Goal: Task Accomplishment & Management: Complete application form

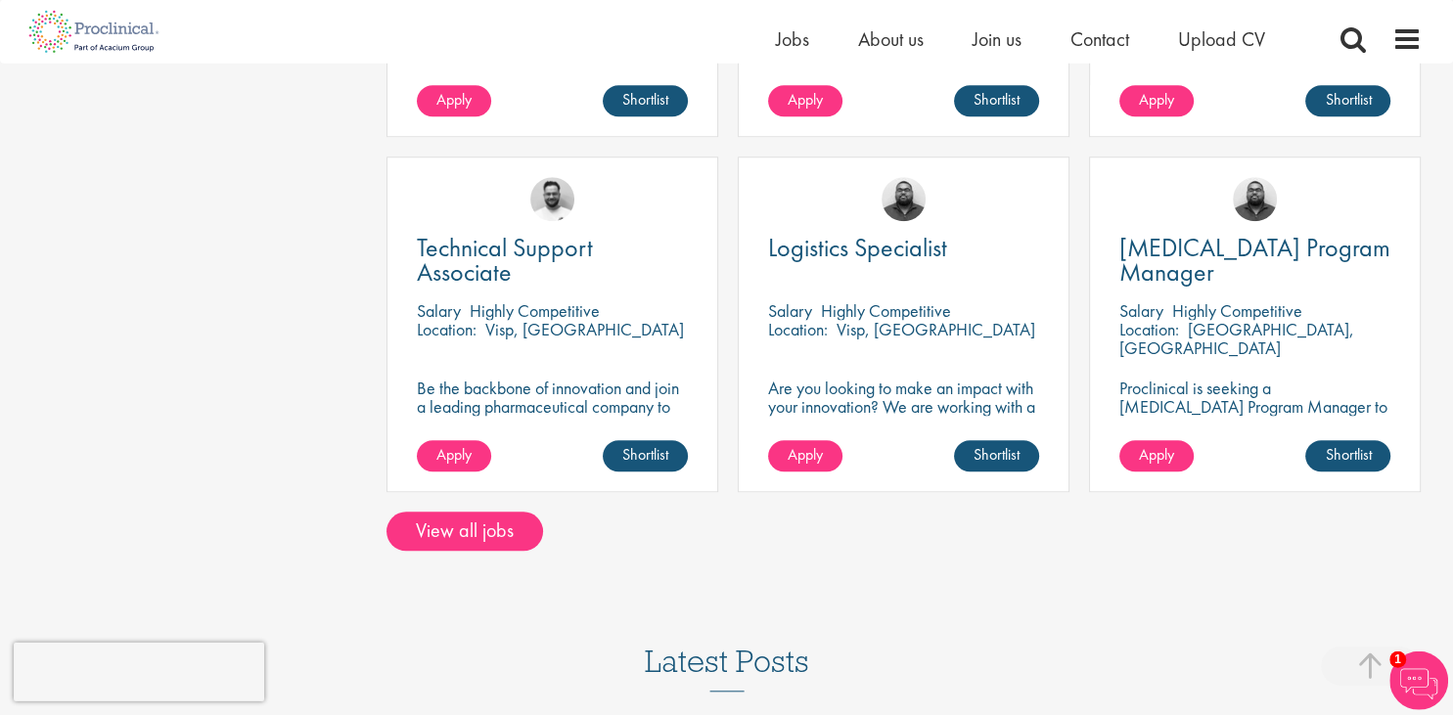
scroll to position [1550, 0]
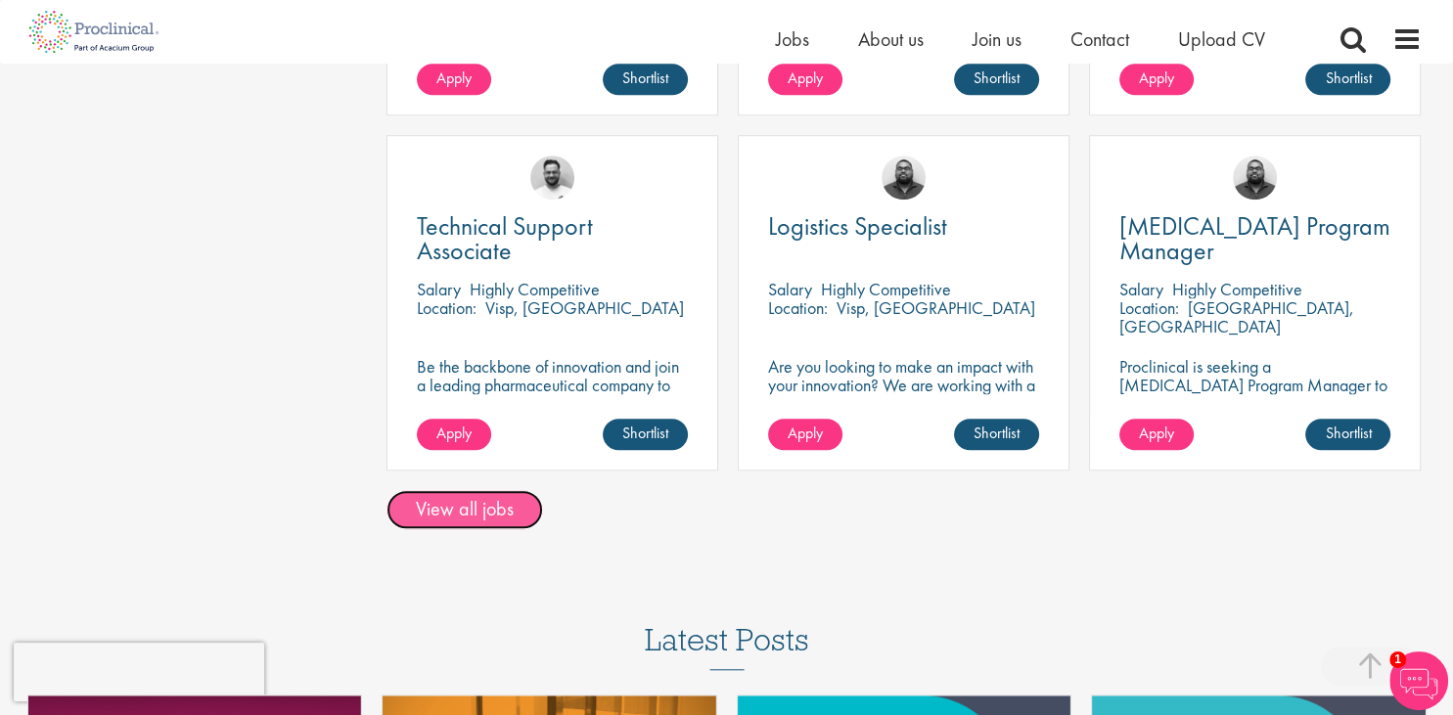
click at [470, 499] on link "View all jobs" at bounding box center [465, 509] width 157 height 39
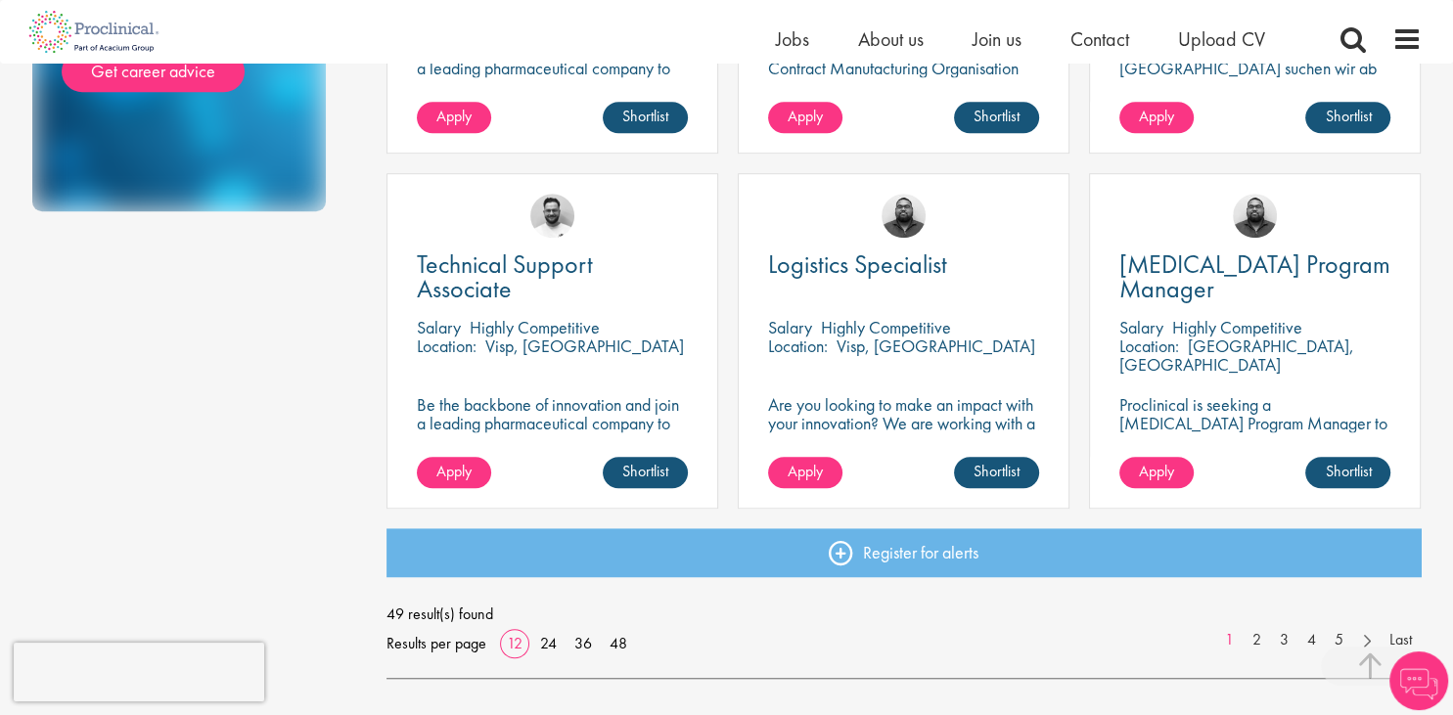
scroll to position [1550, 0]
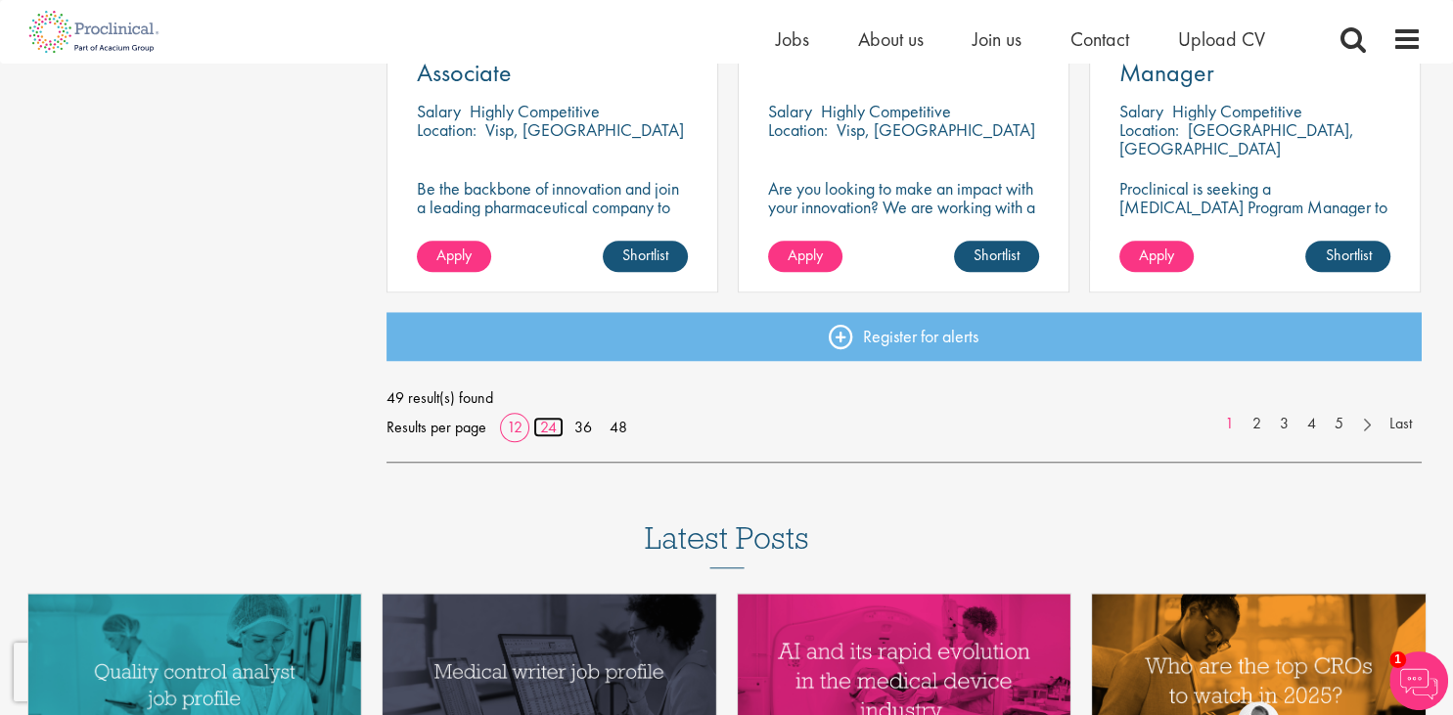
click at [546, 428] on link "24" at bounding box center [548, 427] width 30 height 21
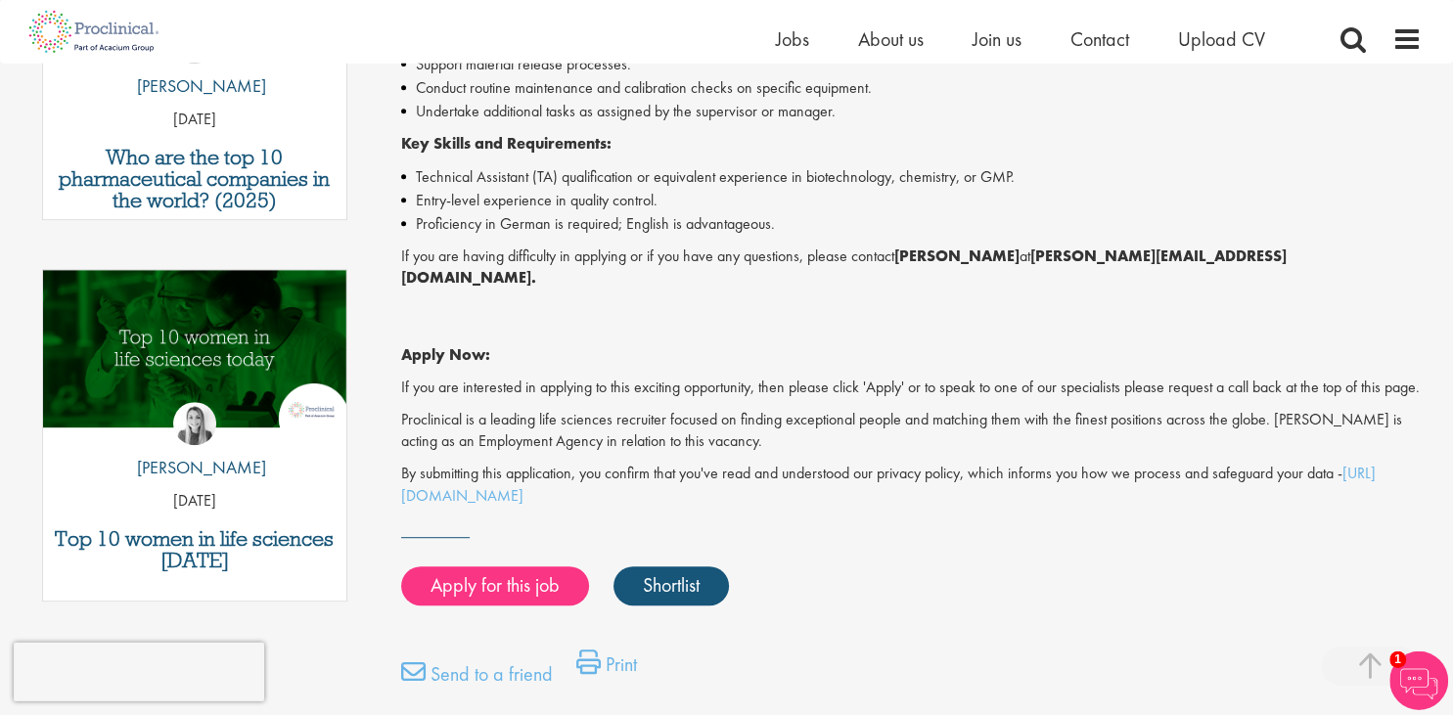
scroll to position [826, 0]
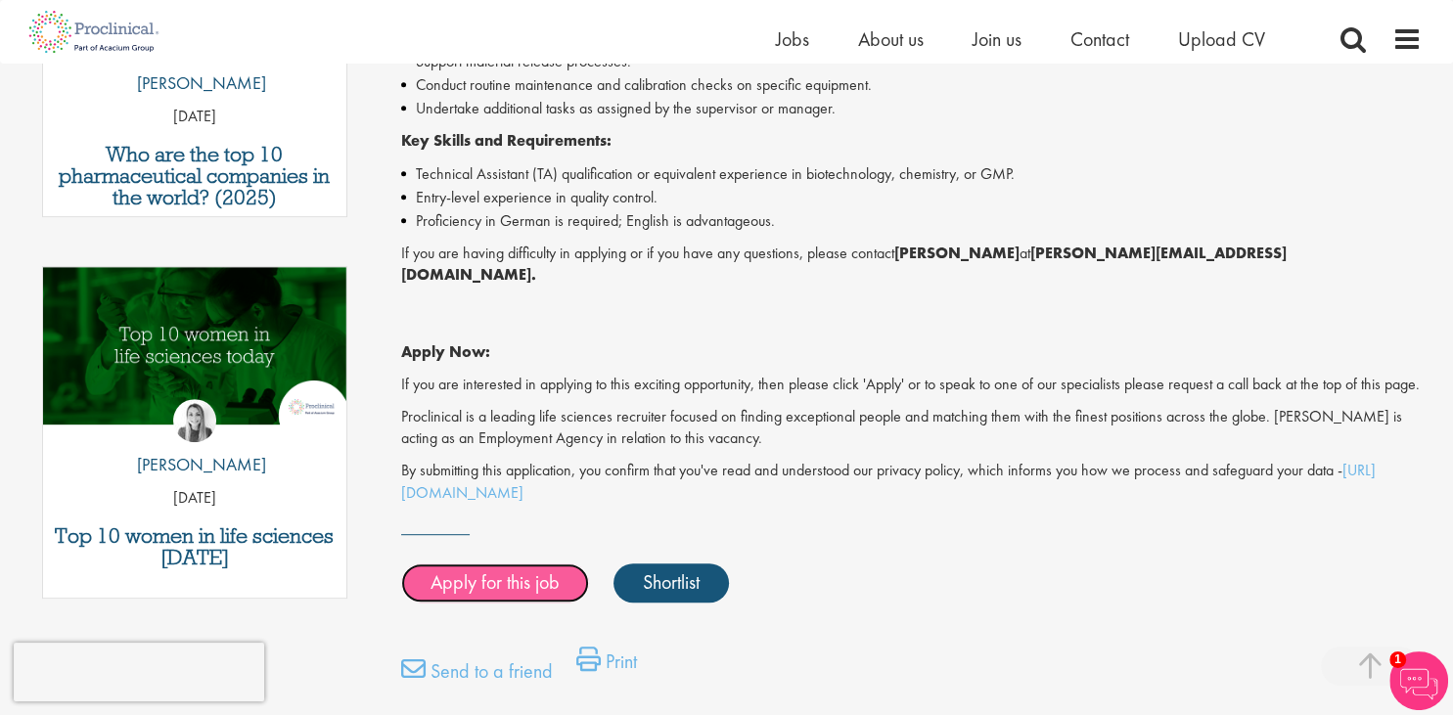
click at [471, 570] on link "Apply for this job" at bounding box center [495, 583] width 188 height 39
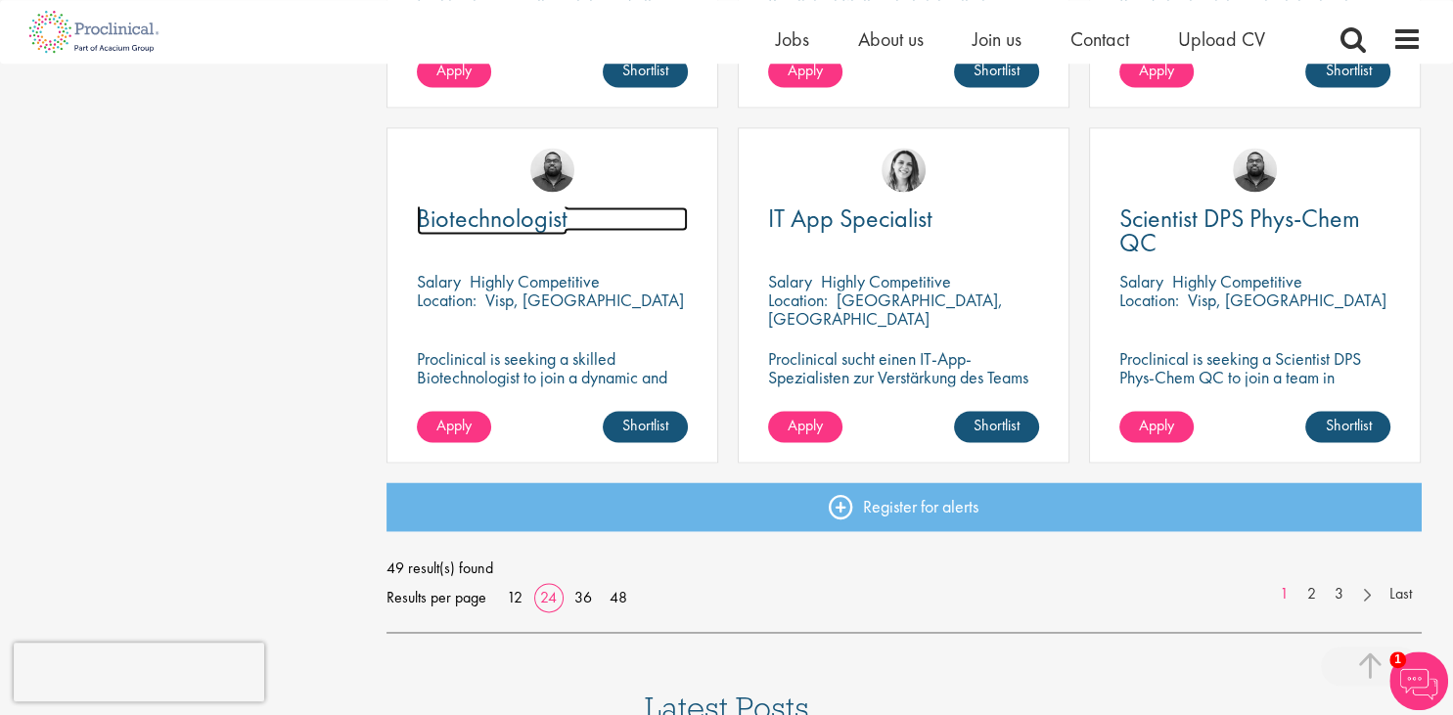
scroll to position [2790, 0]
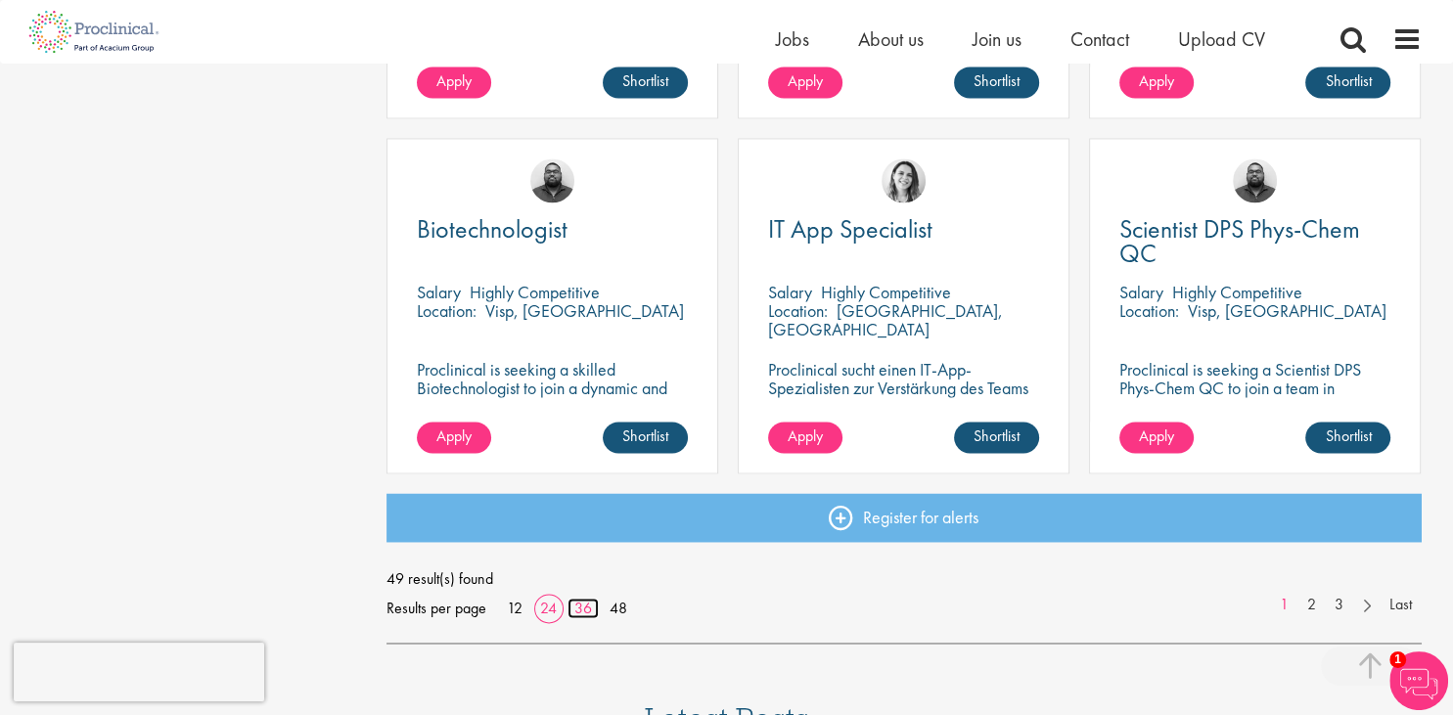
click at [589, 613] on link "36" at bounding box center [583, 608] width 31 height 21
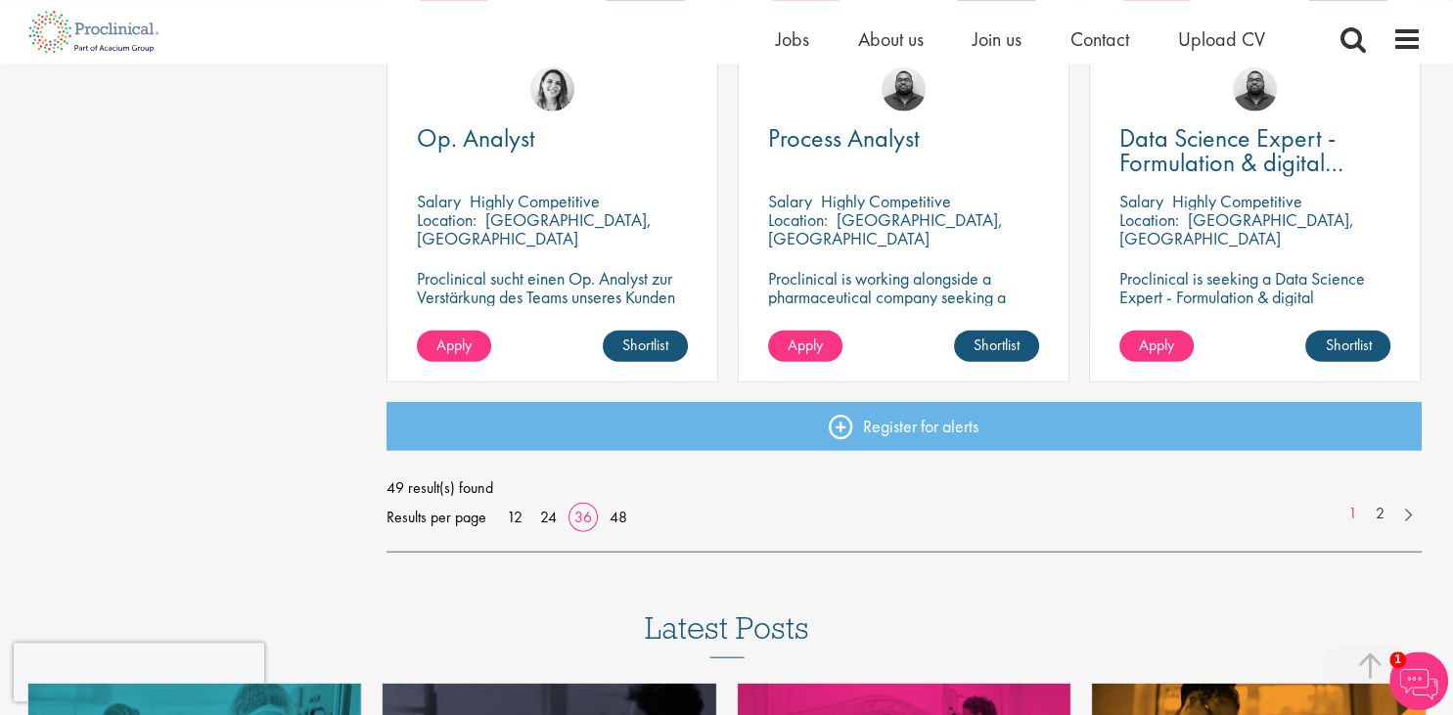
scroll to position [4236, 0]
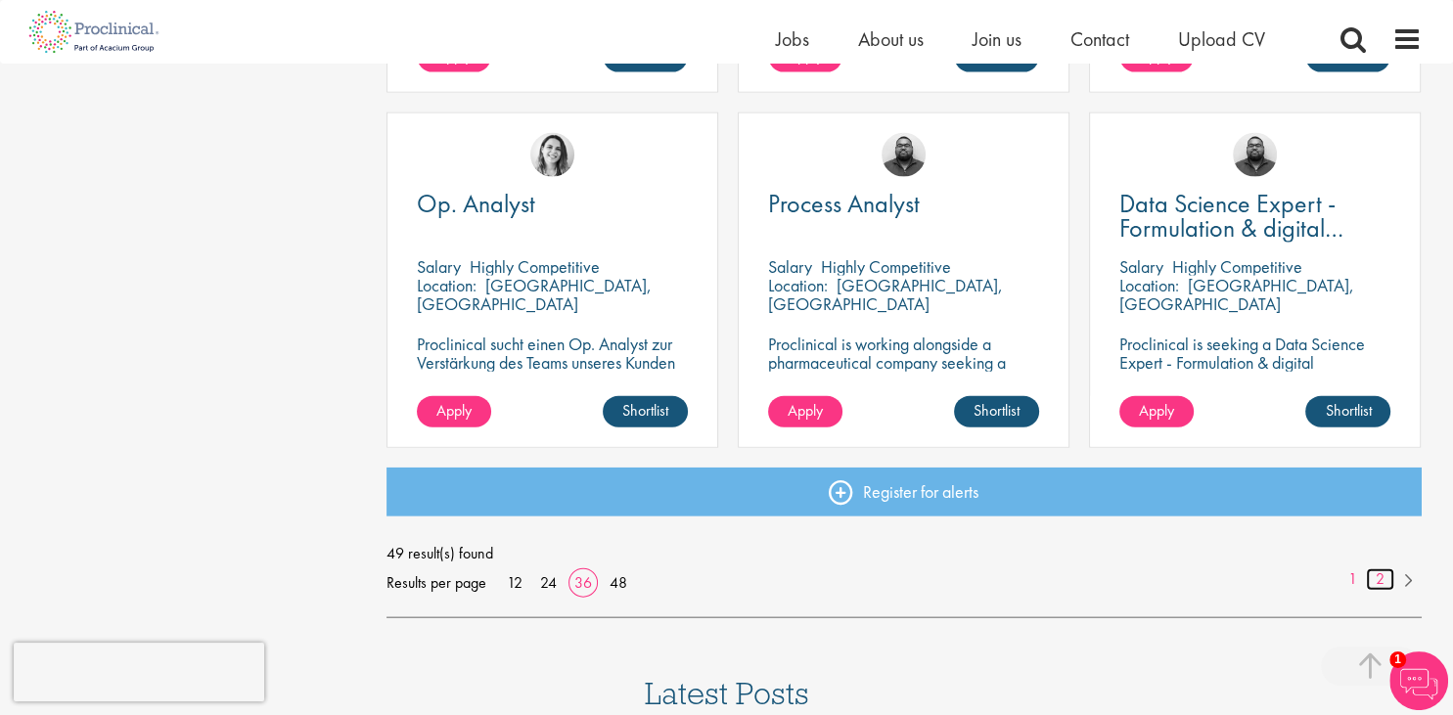
click at [1387, 579] on link "2" at bounding box center [1380, 580] width 28 height 23
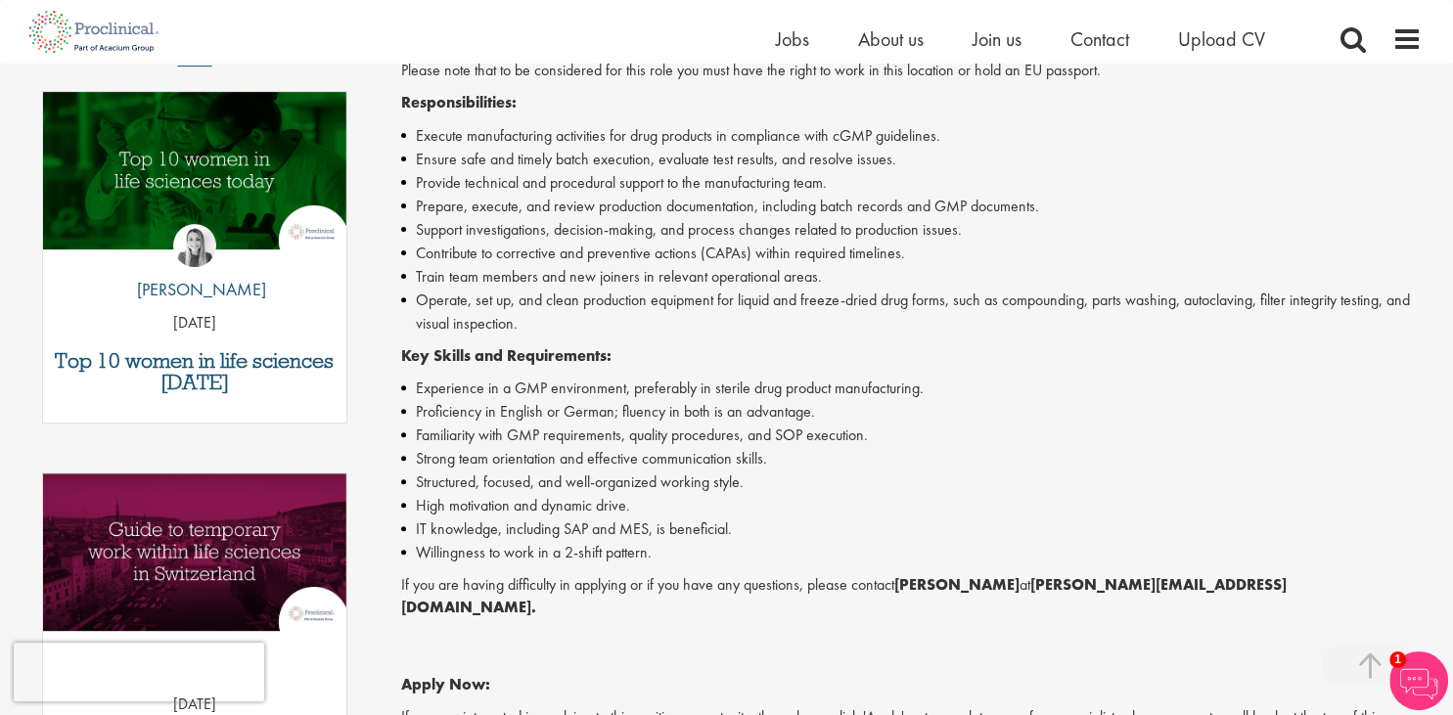
scroll to position [103, 0]
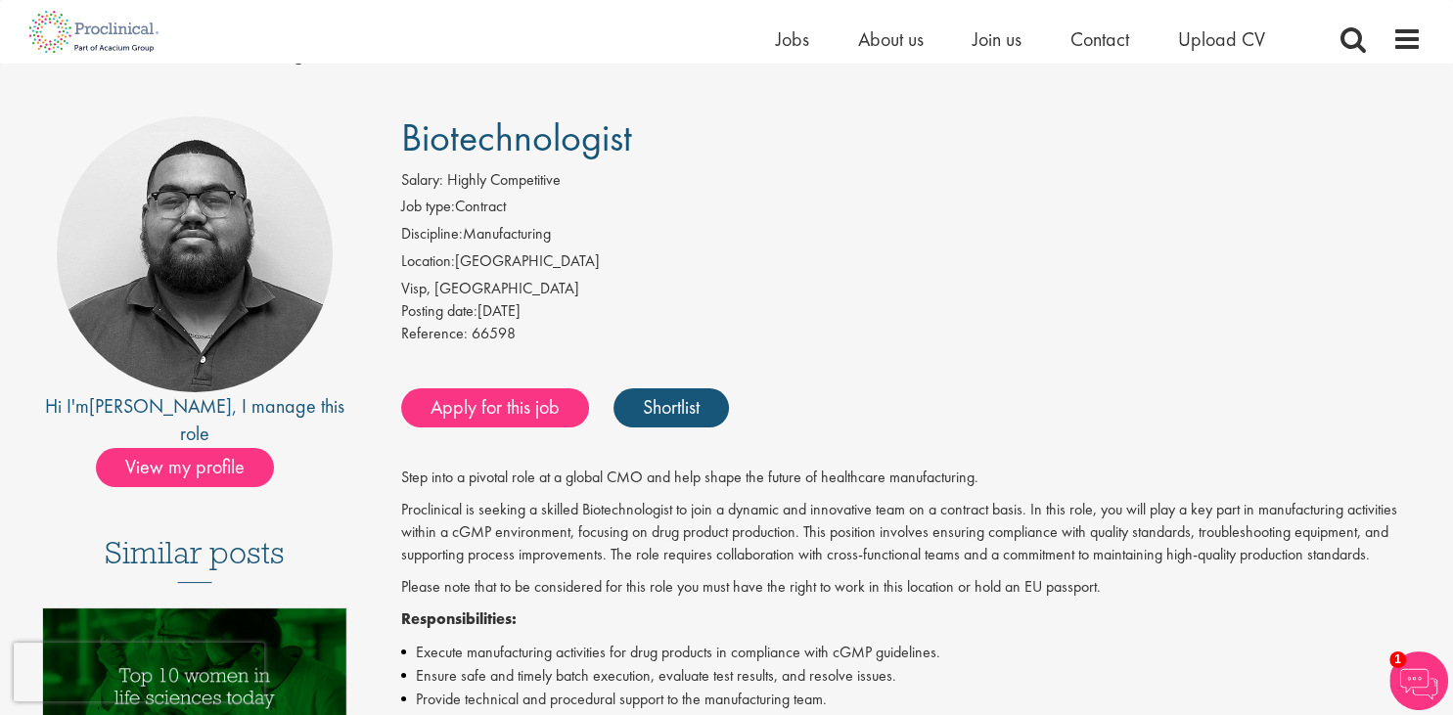
click at [437, 429] on div "Apply for this job Shortlist" at bounding box center [908, 408] width 1025 height 59
click at [452, 415] on link "Apply for this job" at bounding box center [495, 407] width 188 height 39
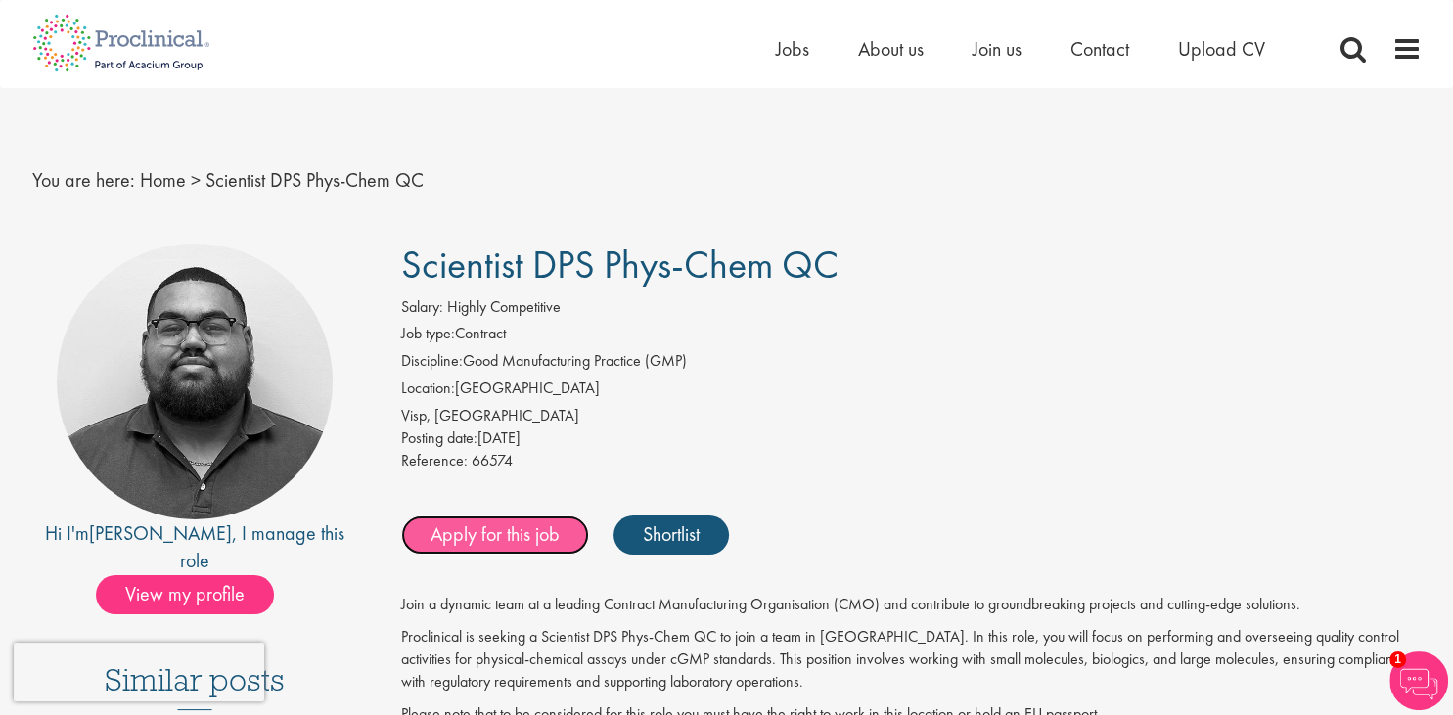
click at [479, 534] on link "Apply for this job" at bounding box center [495, 535] width 188 height 39
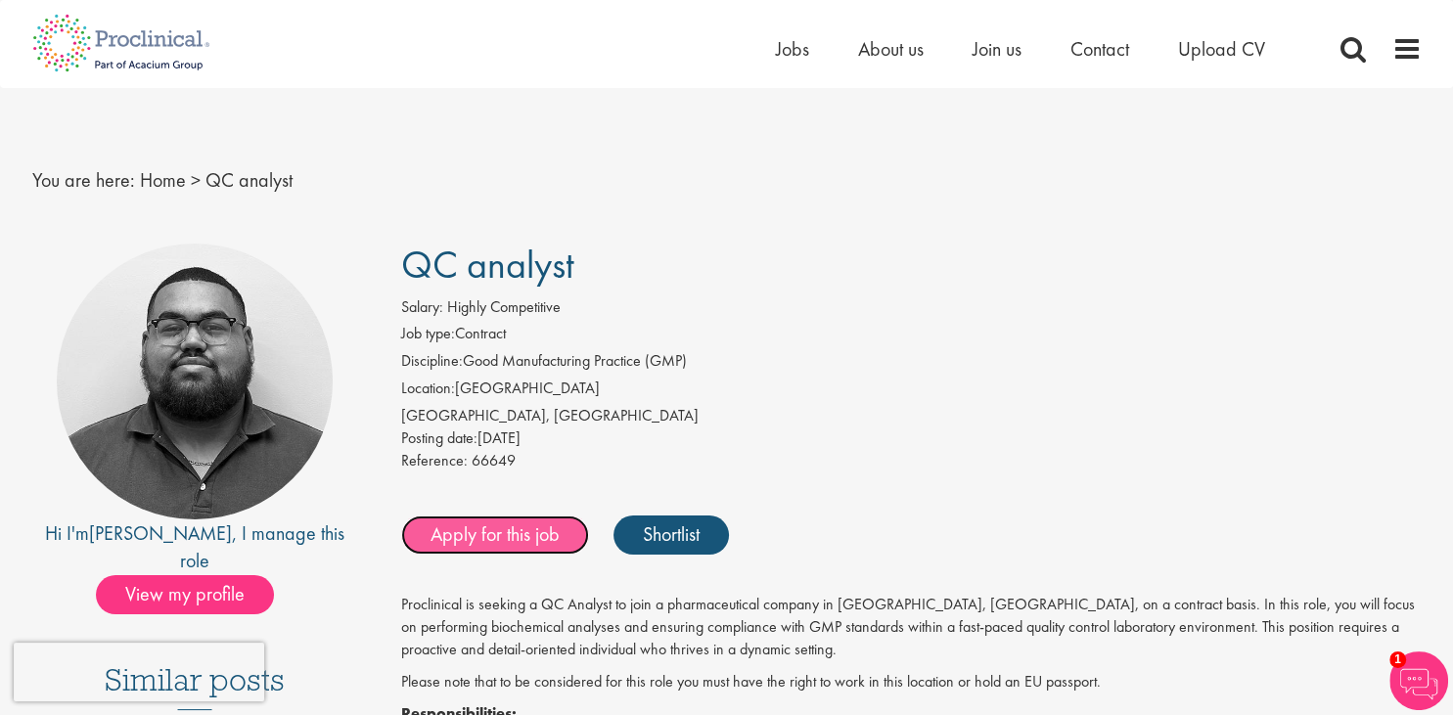
click at [469, 528] on link "Apply for this job" at bounding box center [495, 535] width 188 height 39
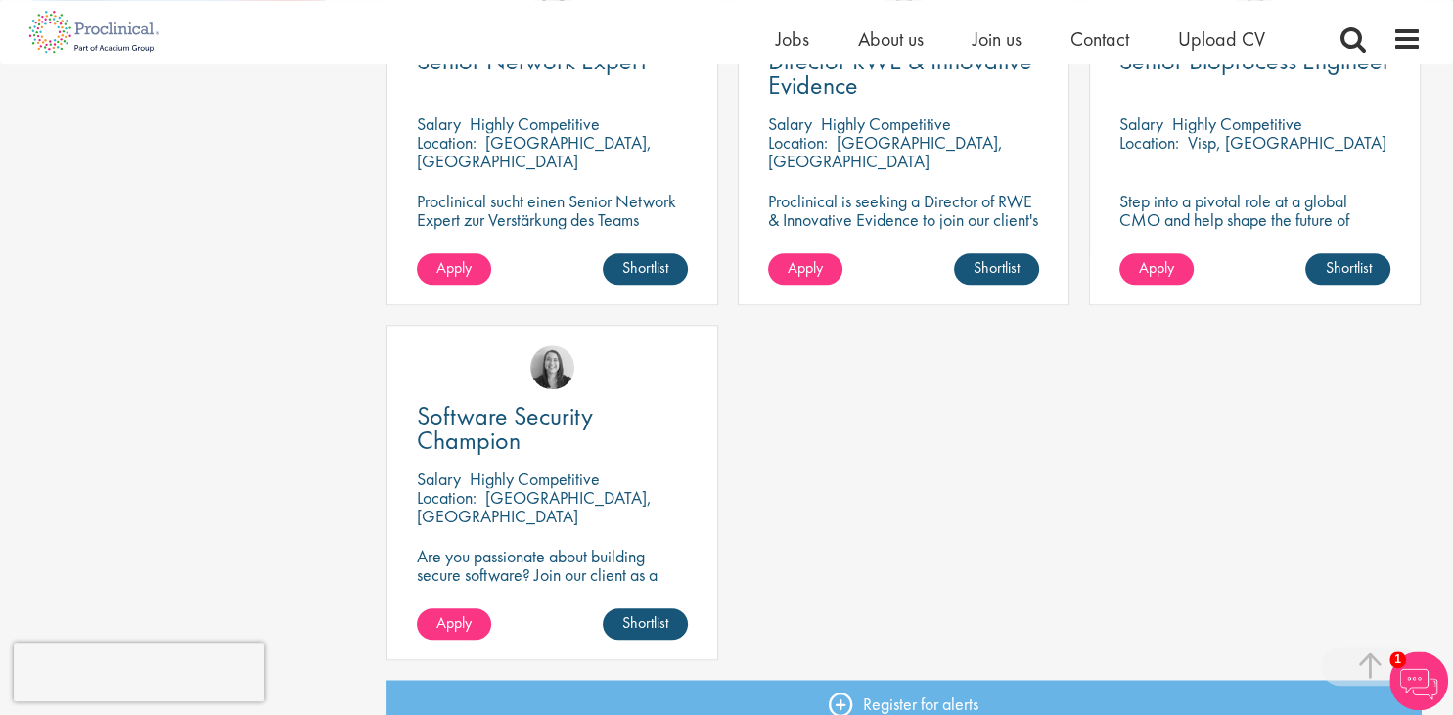
scroll to position [1552, 0]
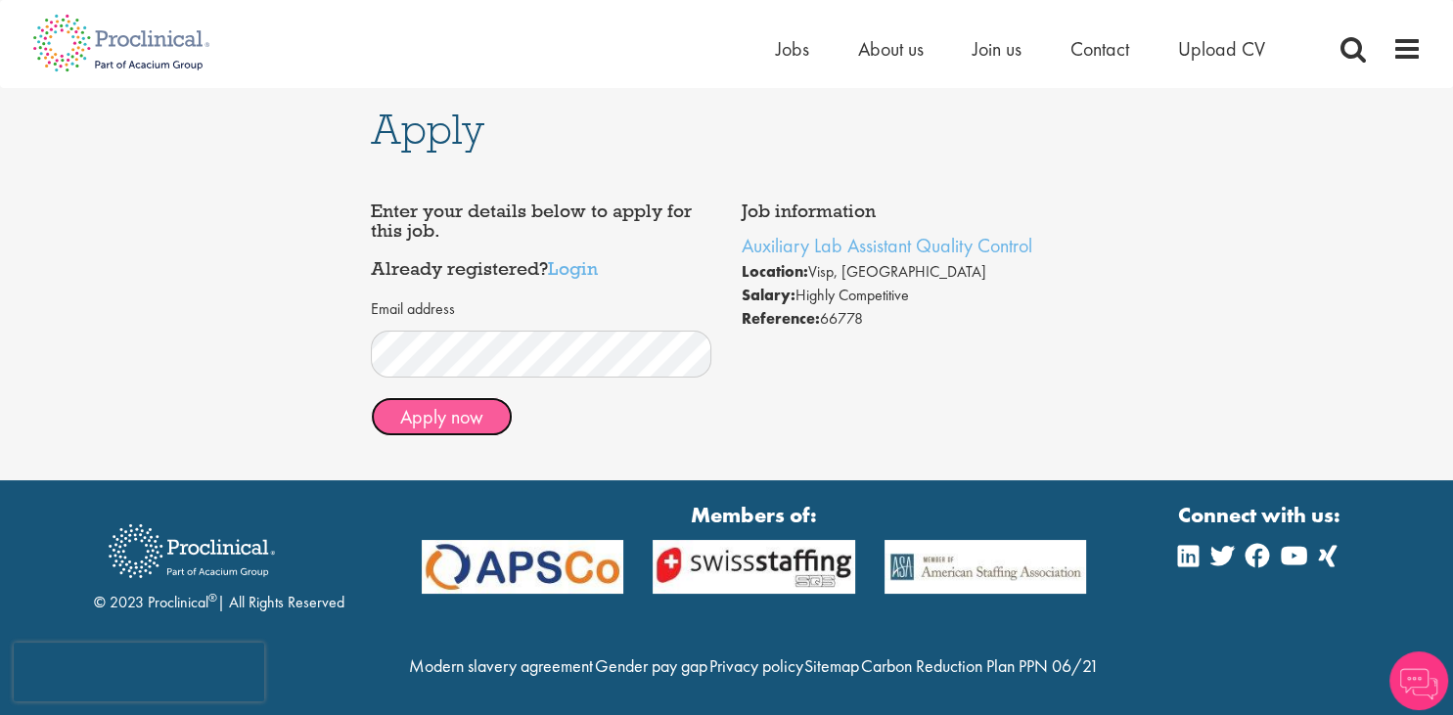
click at [458, 423] on button "Apply now" at bounding box center [442, 416] width 142 height 39
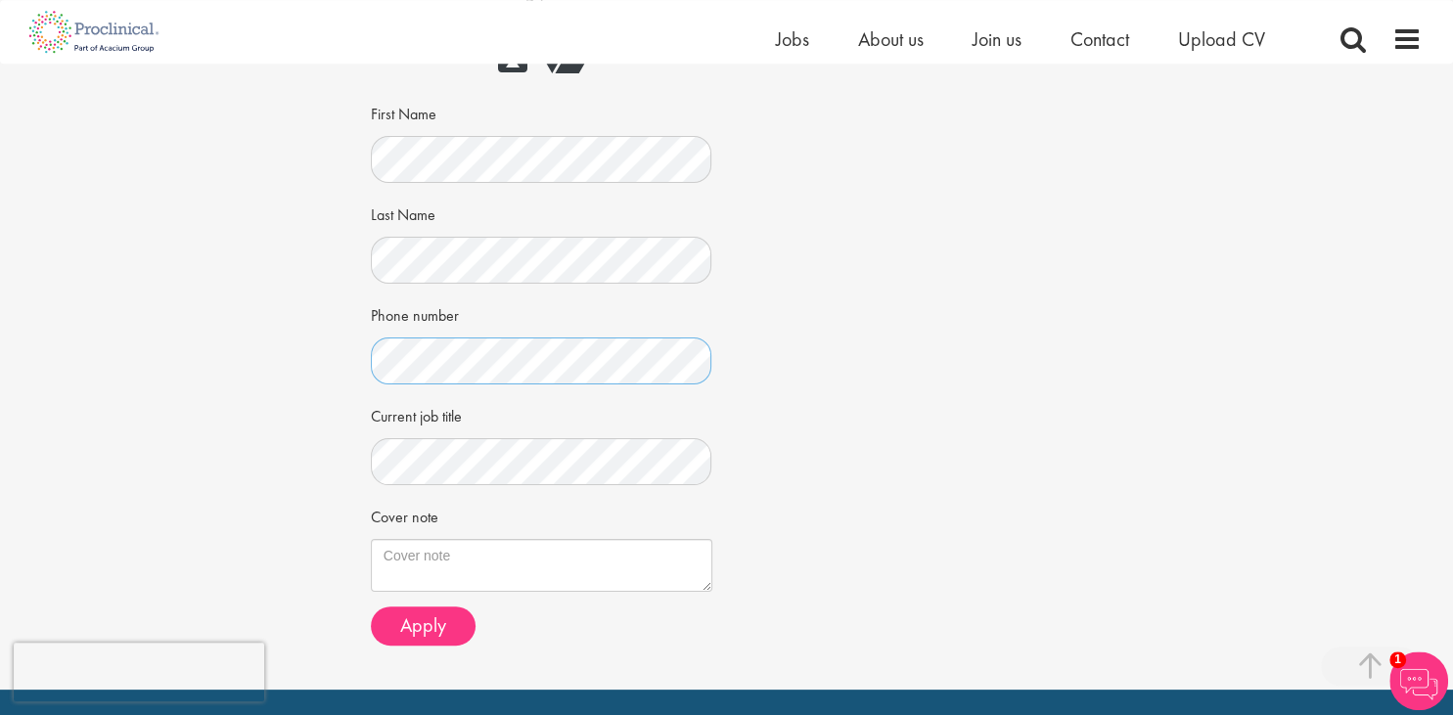
scroll to position [413, 0]
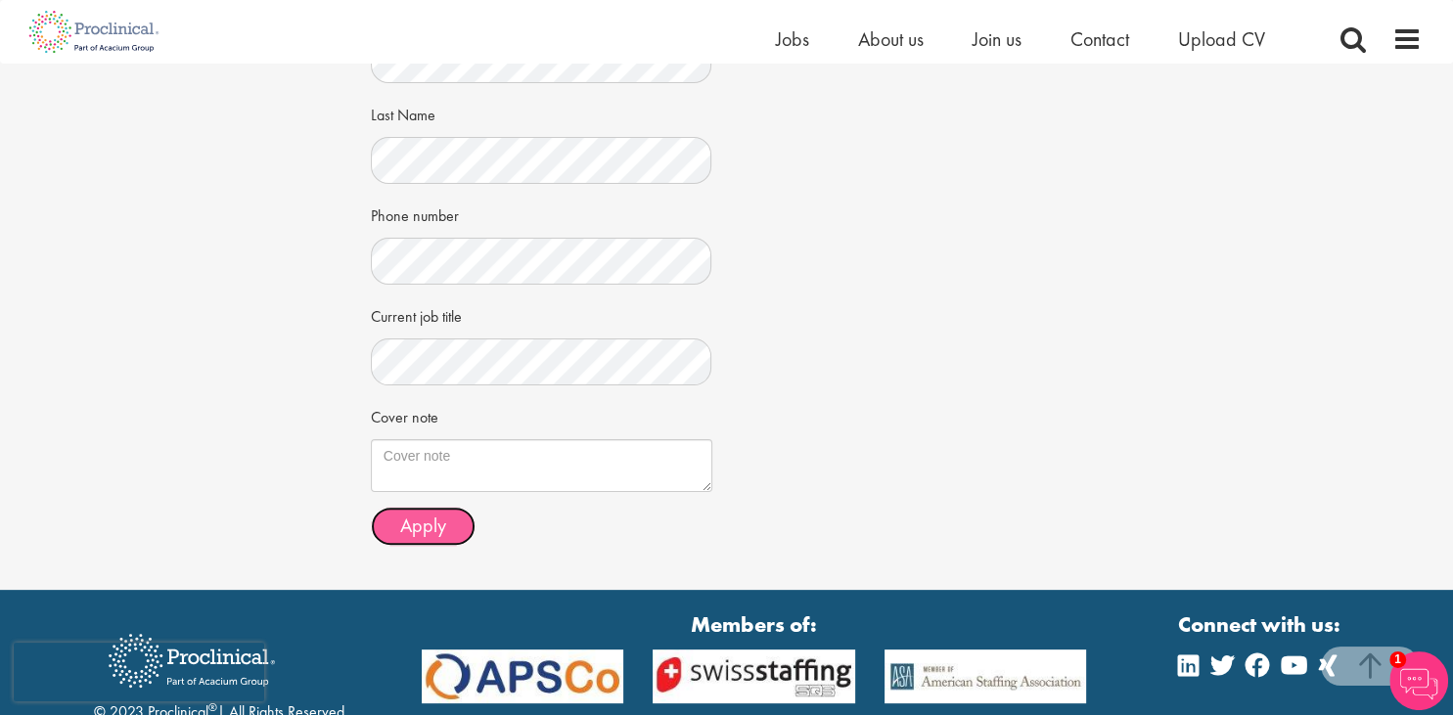
click at [415, 525] on span "Apply" at bounding box center [423, 525] width 46 height 25
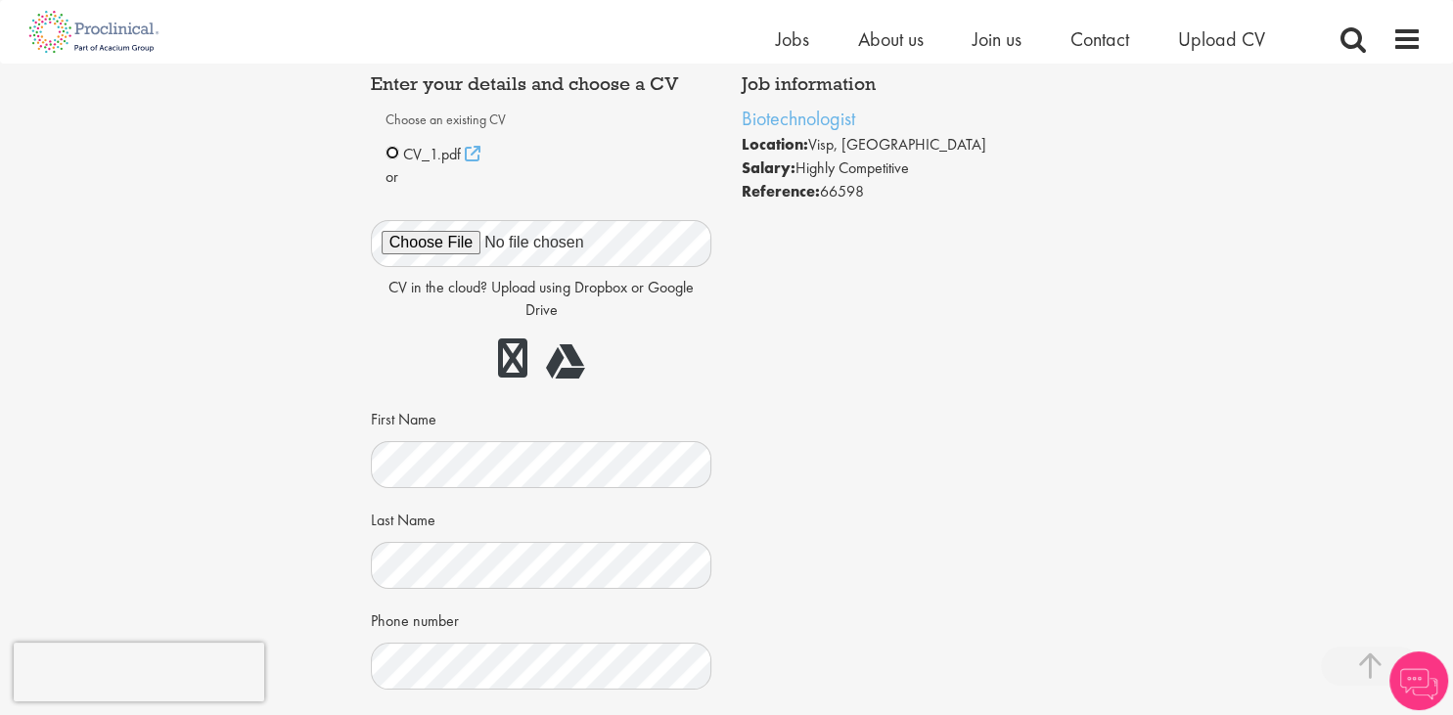
scroll to position [517, 0]
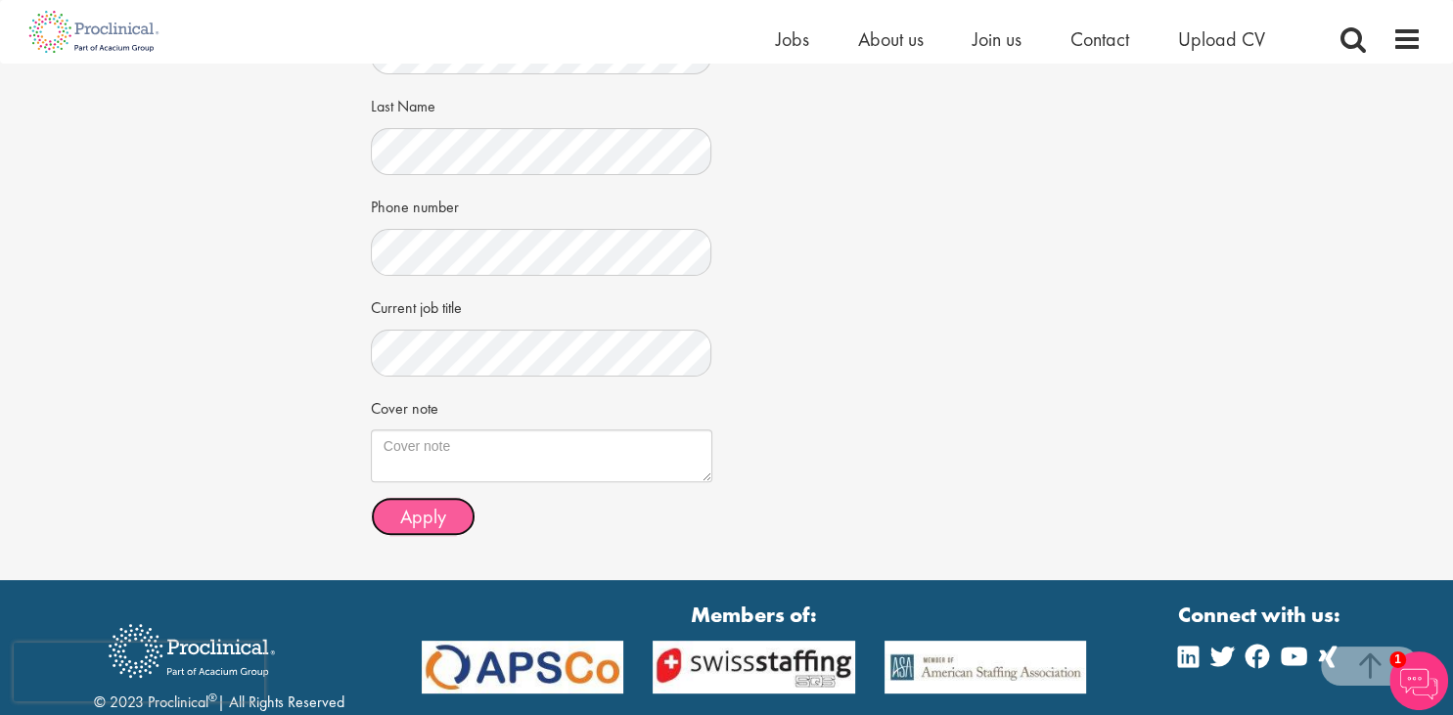
click at [452, 508] on button "Apply" at bounding box center [423, 516] width 105 height 39
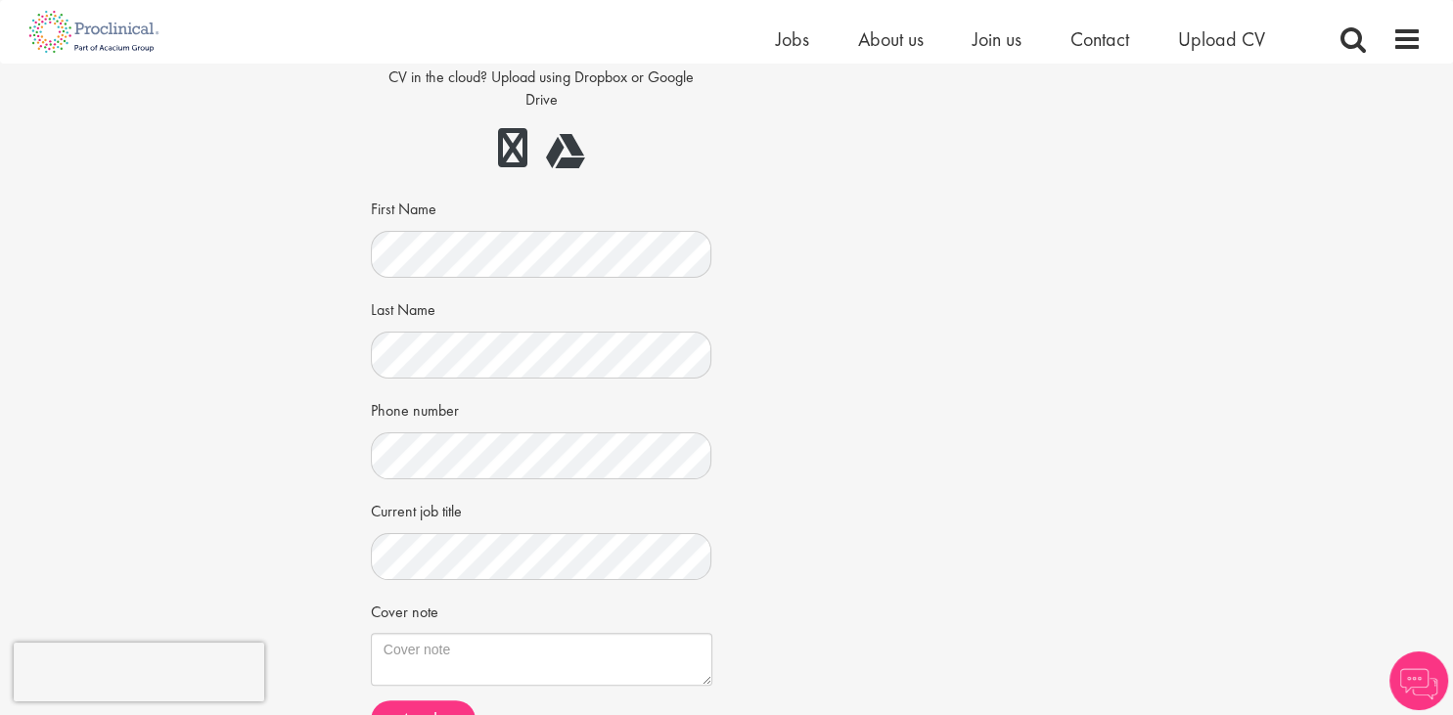
scroll to position [413, 0]
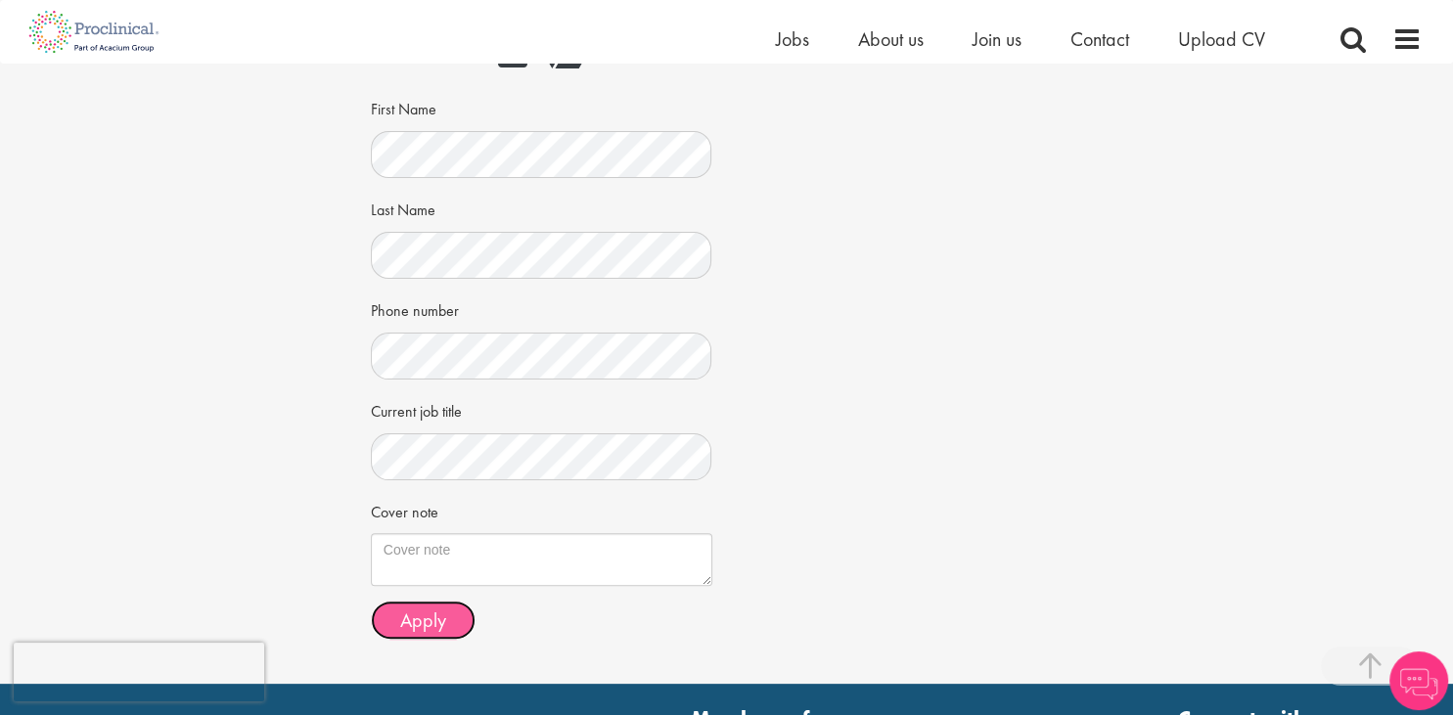
click at [442, 609] on span "Apply" at bounding box center [423, 620] width 46 height 25
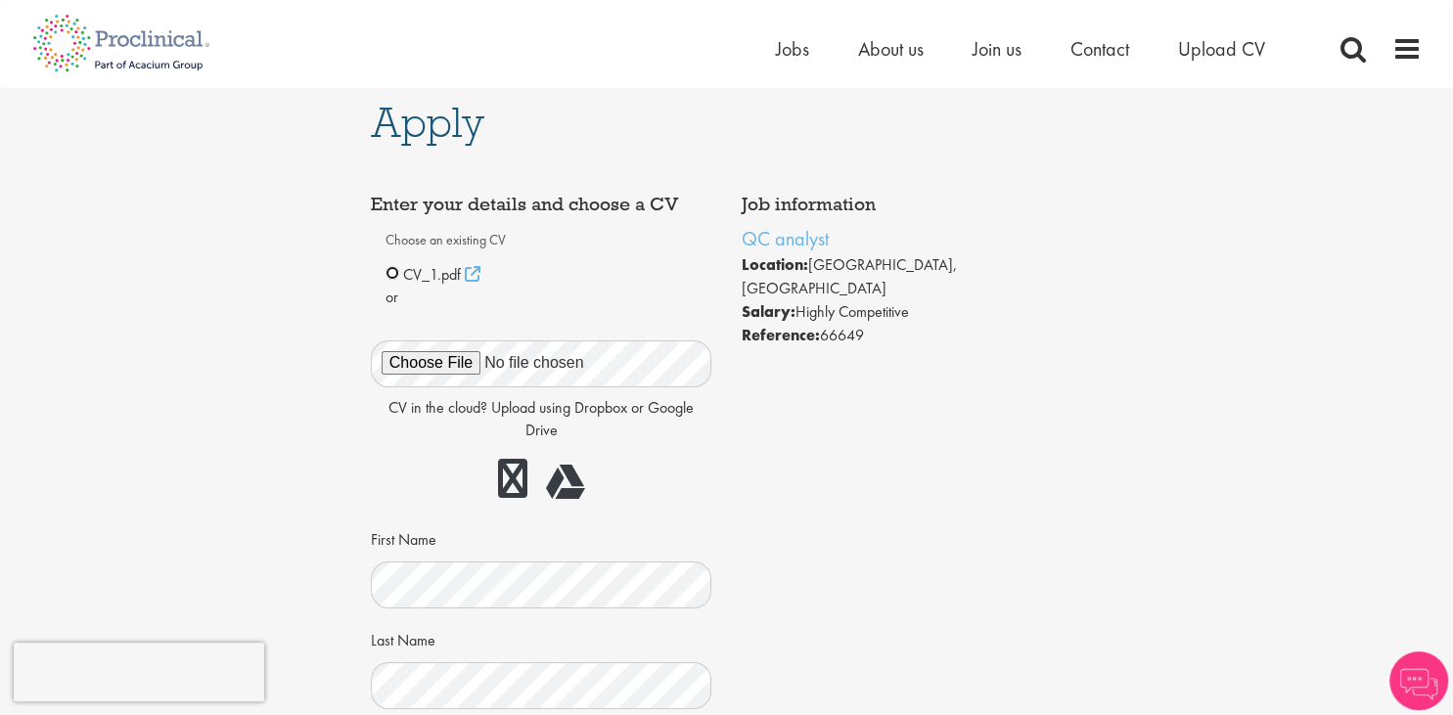
scroll to position [619, 0]
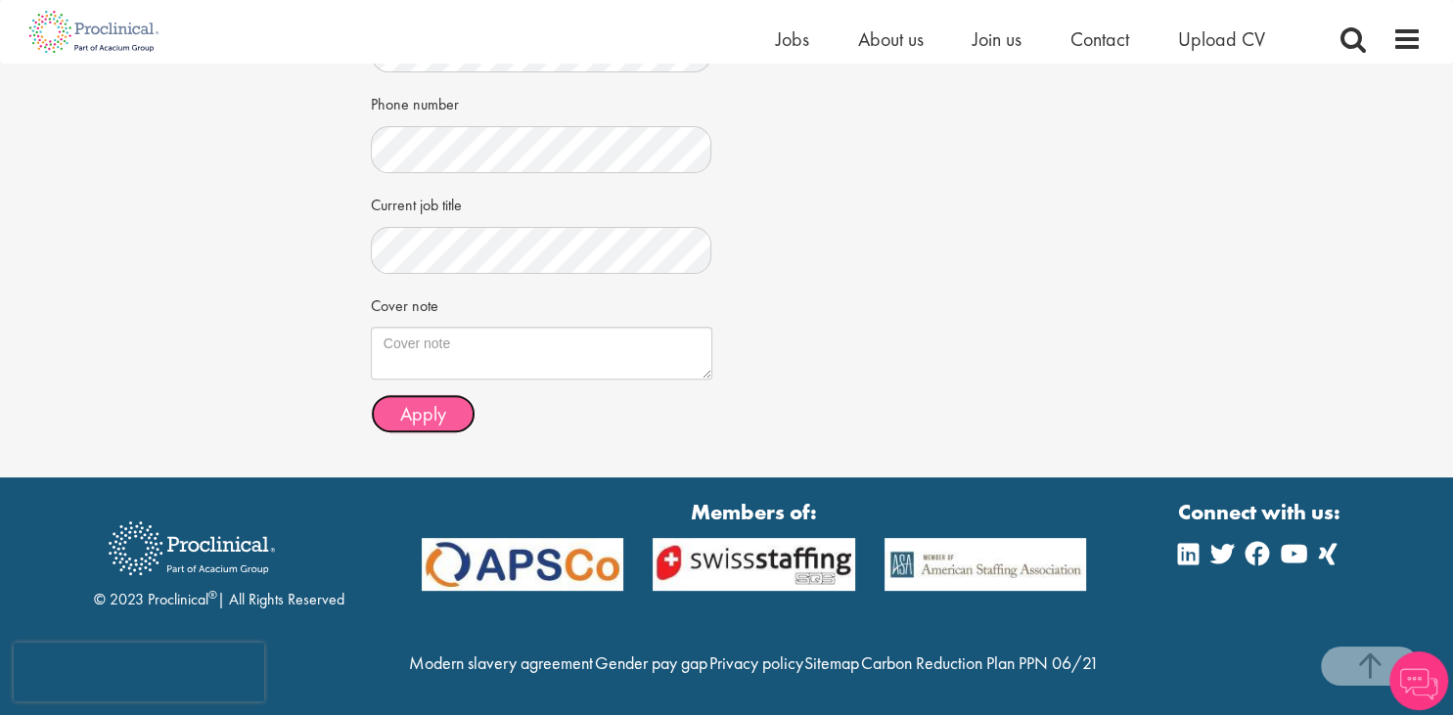
click at [413, 427] on button "Apply" at bounding box center [423, 413] width 105 height 39
